Goal: Find specific page/section: Find specific page/section

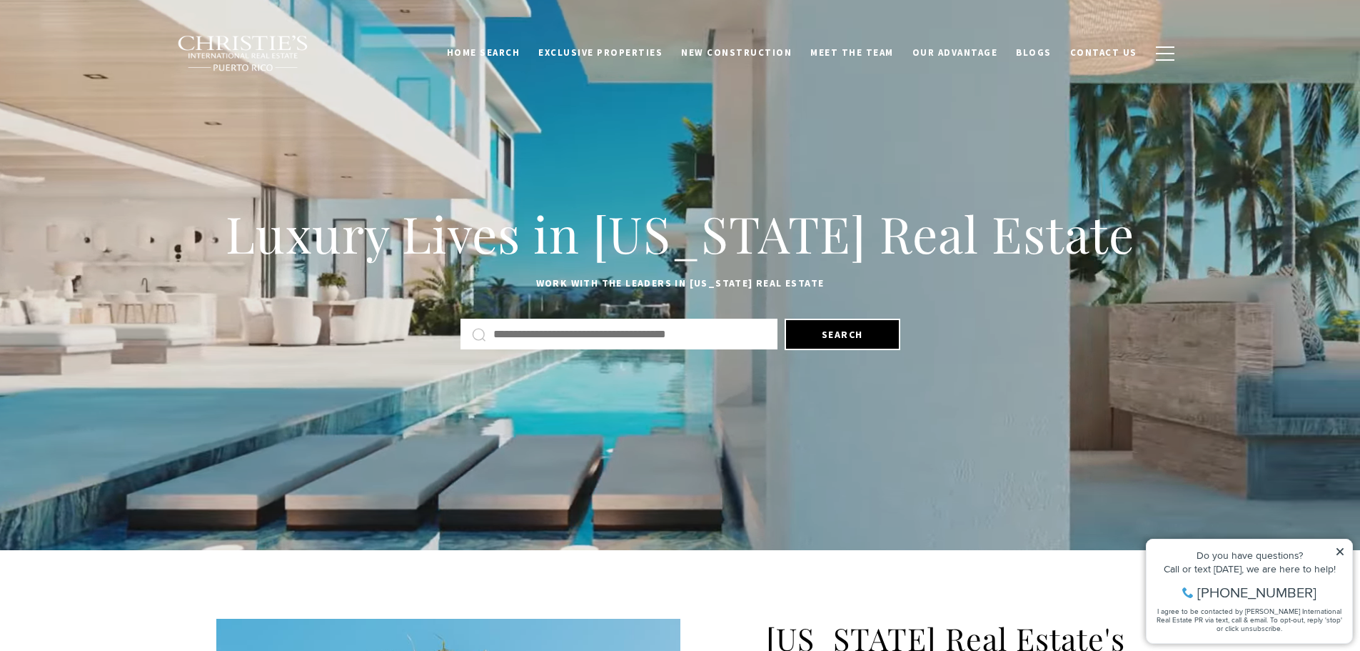
click at [636, 336] on input "text" at bounding box center [629, 334] width 273 height 19
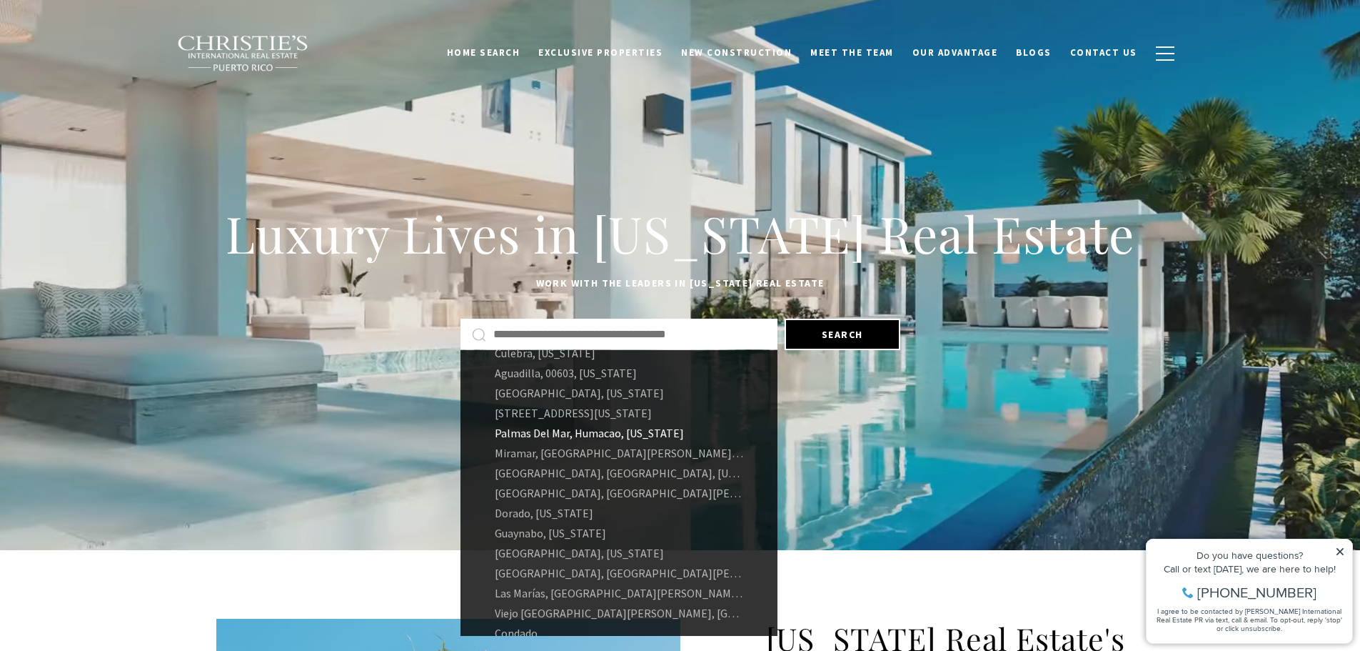
scroll to position [96, 0]
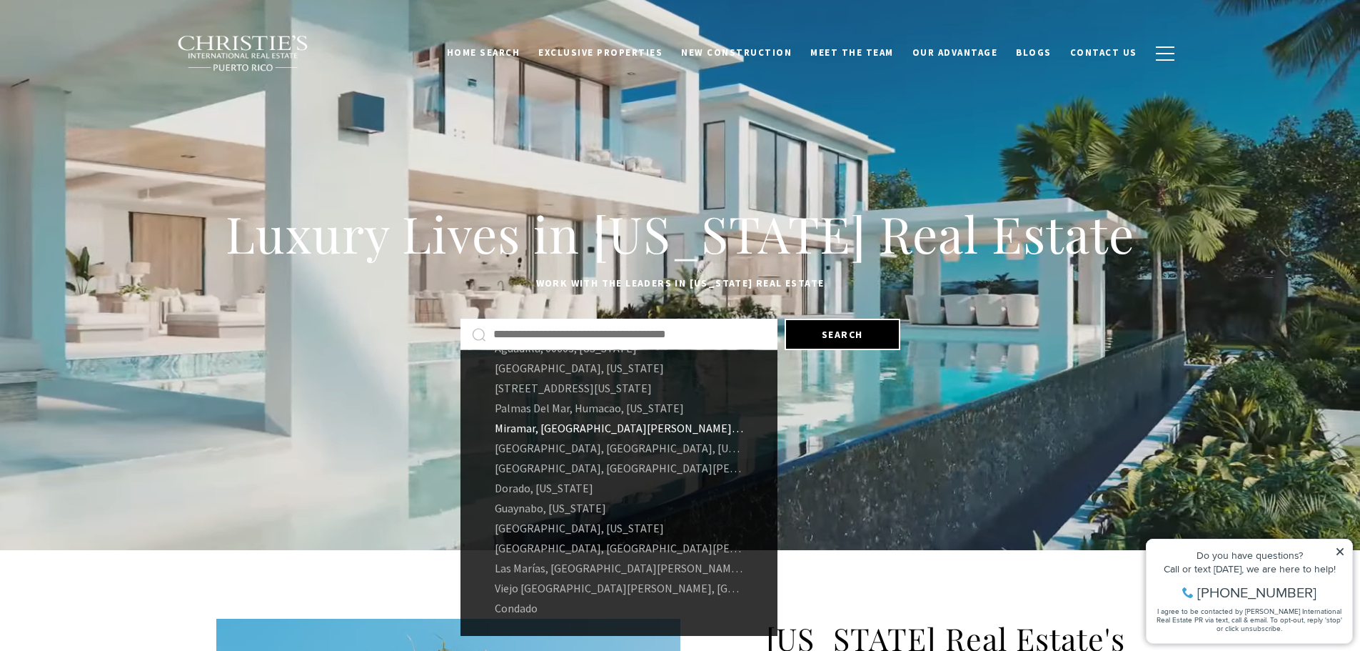
click at [626, 430] on link "Miramar, San Juan, 00907, Puerto Rico" at bounding box center [619, 428] width 317 height 20
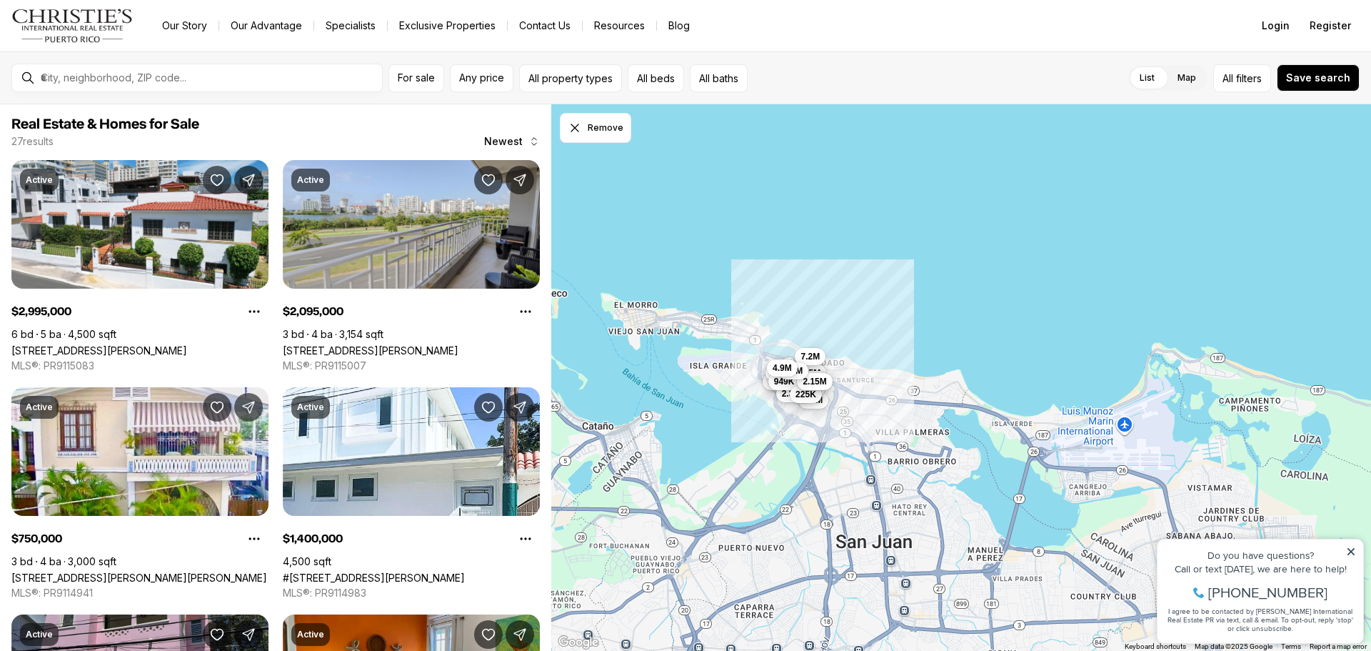
drag, startPoint x: 885, startPoint y: 445, endPoint x: 823, endPoint y: 413, distance: 69.0
click at [823, 413] on div "3M 2.1M 750K 1.4M 2.7M 1.3M 1.95M 3.25M 2.35M 575K 1.05M 400K 870K 949K 225K 3.…" at bounding box center [961, 377] width 820 height 547
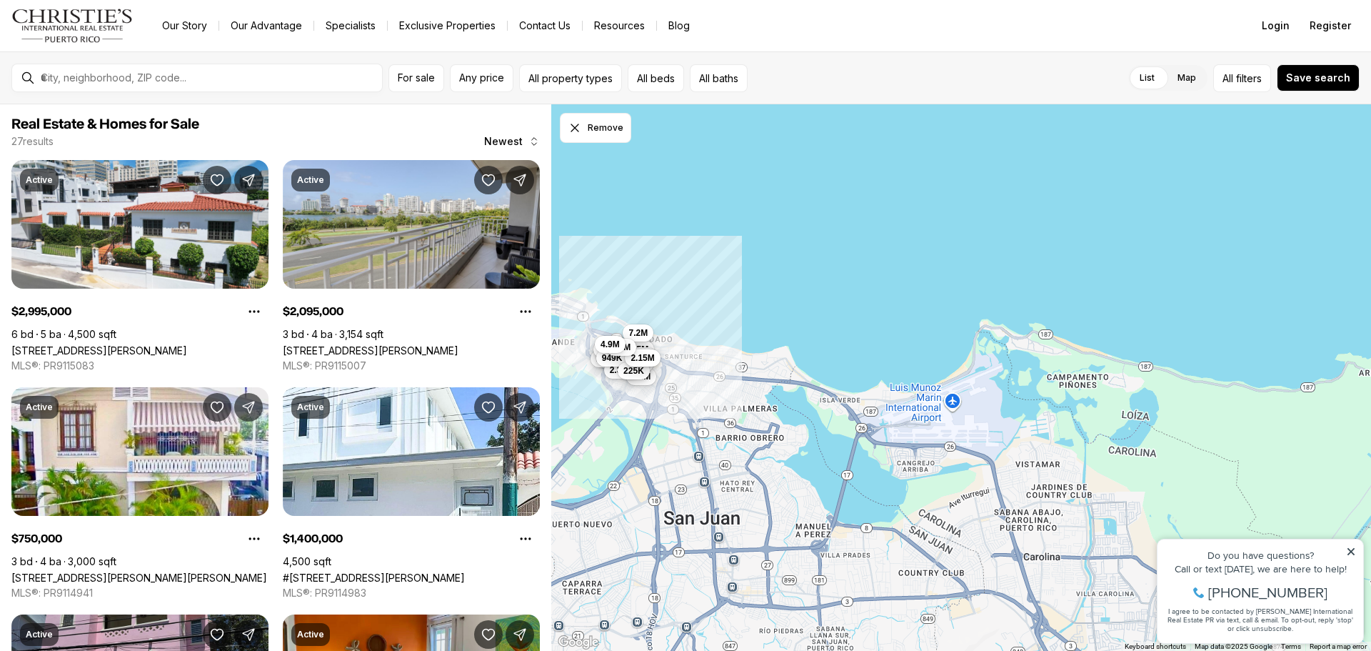
drag, startPoint x: 997, startPoint y: 436, endPoint x: 896, endPoint y: 433, distance: 100.7
click at [896, 433] on div "3M 2.1M 750K 1.4M 2.7M 1.3M 1.95M 3.25M 2.35M 575K 1.05M 400K 870K 949K 225K 3.…" at bounding box center [961, 377] width 820 height 547
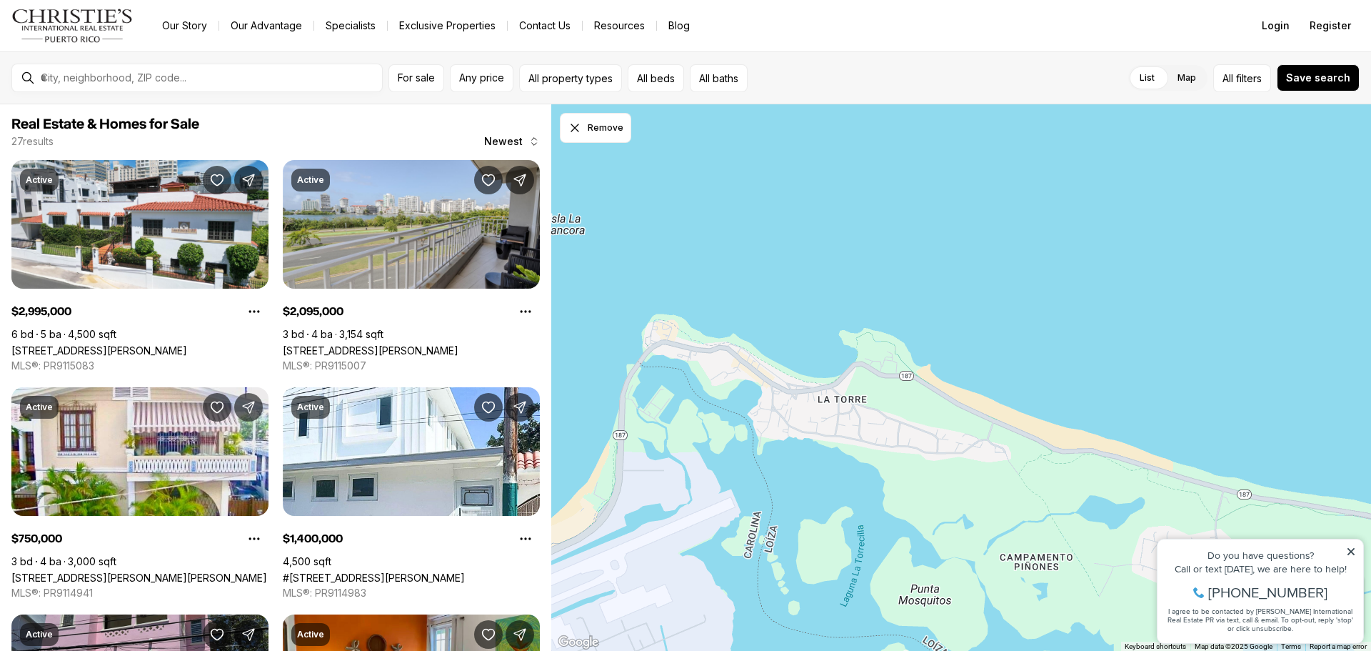
drag, startPoint x: 996, startPoint y: 301, endPoint x: 1083, endPoint y: 557, distance: 270.8
click at [1083, 557] on div at bounding box center [961, 377] width 820 height 547
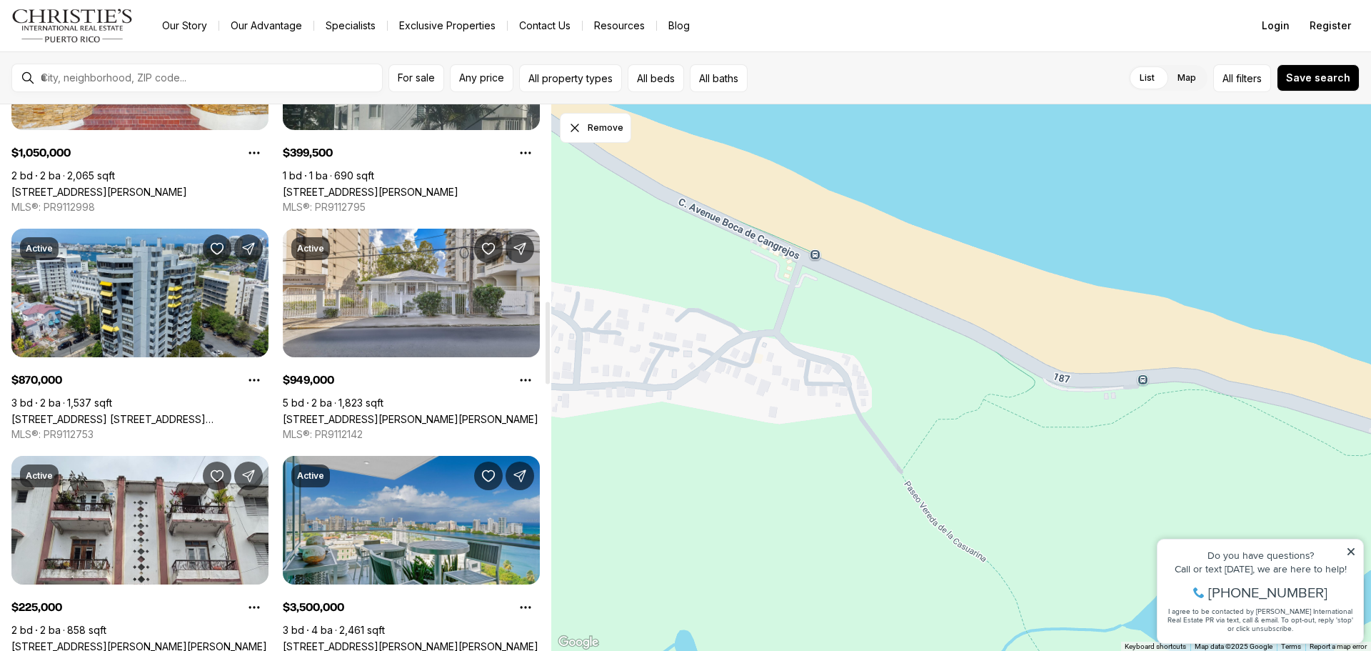
scroll to position [1285, 0]
